Goal: Check status: Check status

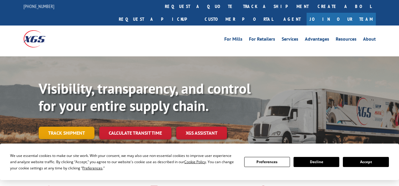
click at [68, 127] on link "Track shipment" at bounding box center [67, 133] width 56 height 12
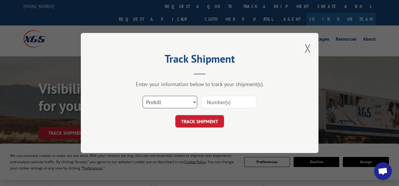
click at [190, 101] on select "Select category... Probill BOL PO" at bounding box center [170, 102] width 55 height 12
click at [222, 103] on input at bounding box center [229, 102] width 55 height 12
paste input "YK6VBA8AEYH2HH4"
type input "YK6VBA8AEYH2HH4"
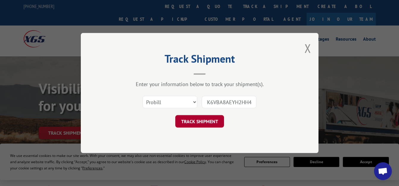
click at [212, 119] on button "TRACK SHIPMENT" at bounding box center [199, 121] width 49 height 12
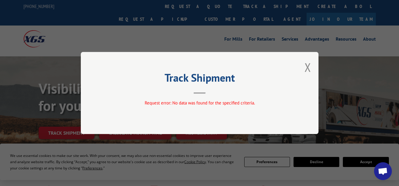
click at [307, 71] on button "Close modal" at bounding box center [308, 67] width 7 height 16
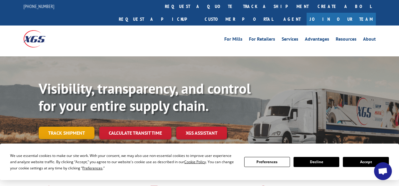
click at [75, 127] on link "Track shipment" at bounding box center [67, 133] width 56 height 12
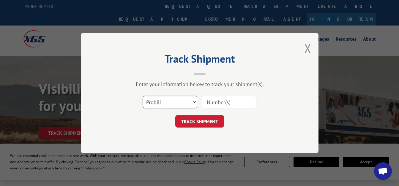
click at [178, 102] on select "Select category... Probill BOL PO" at bounding box center [170, 102] width 55 height 12
select select
click at [143, 96] on select "Select category... Probill BOL PO" at bounding box center [170, 102] width 55 height 12
click at [218, 102] on input at bounding box center [229, 102] width 55 height 12
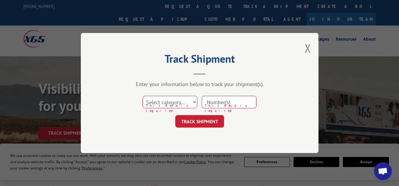
paste input "YK6VBA8AEYH2HH4"
type input "YK6VBA8AEYH2HH4"
click at [177, 100] on select "Select category... Probill BOL PO" at bounding box center [170, 102] width 55 height 12
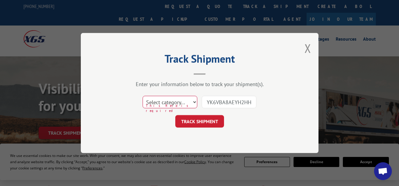
select select "bol"
click at [143, 96] on select "Select category... Probill BOL PO" at bounding box center [170, 102] width 55 height 12
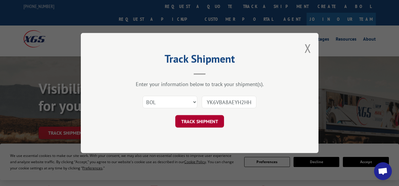
click at [210, 122] on button "TRACK SHIPMENT" at bounding box center [199, 121] width 49 height 12
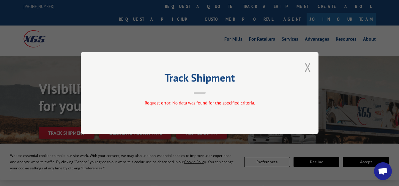
click at [309, 70] on button "Close modal" at bounding box center [308, 67] width 7 height 16
